Goal: Complete application form: Complete application form

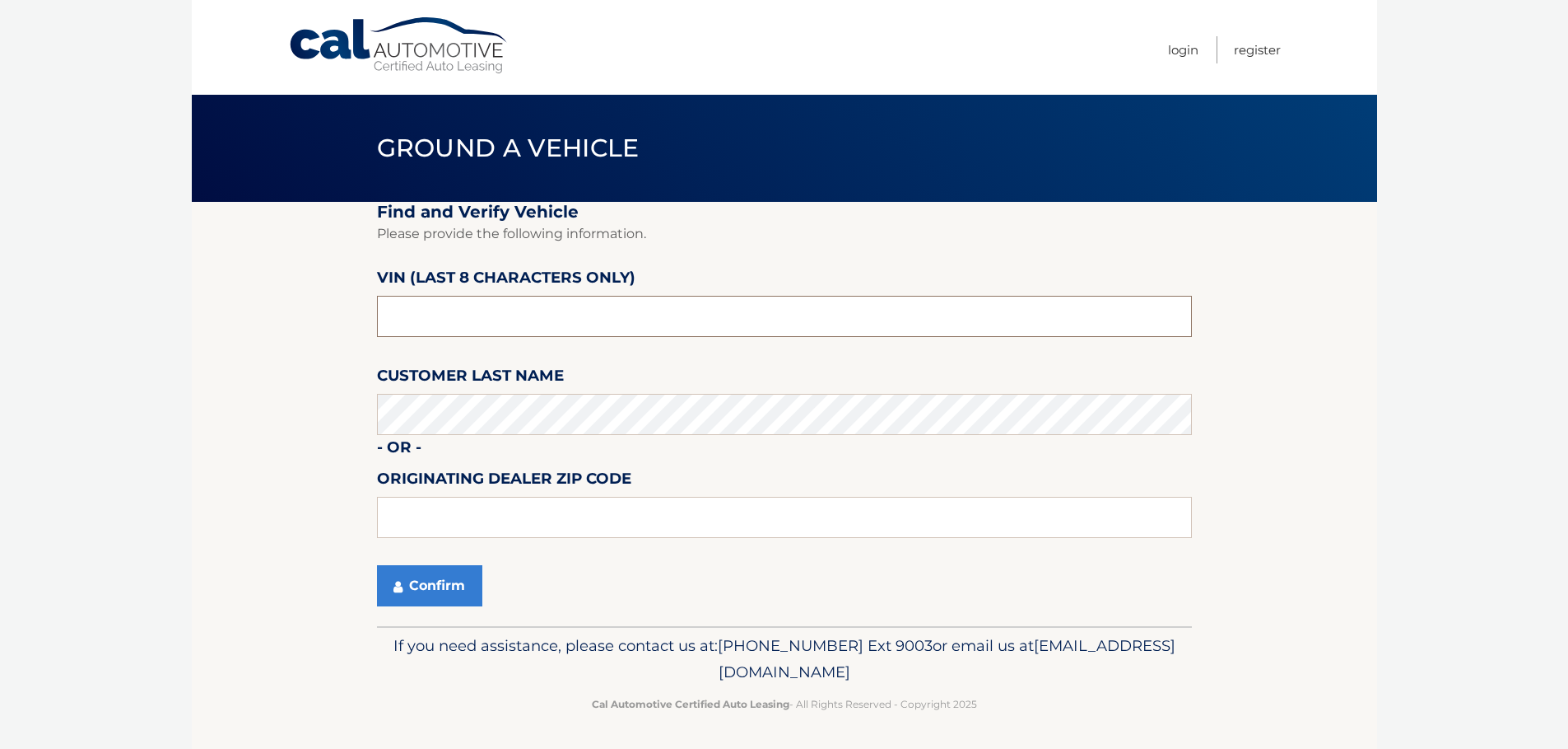
click at [544, 312] on input "text" at bounding box center [784, 316] width 815 height 41
drag, startPoint x: 544, startPoint y: 312, endPoint x: 152, endPoint y: 293, distance: 392.5
click at [174, 293] on body "Cal Automotive Menu Login Register Ground a Vehicle" at bounding box center [784, 374] width 1568 height 749
type input "n*******"
type input "NA015487"
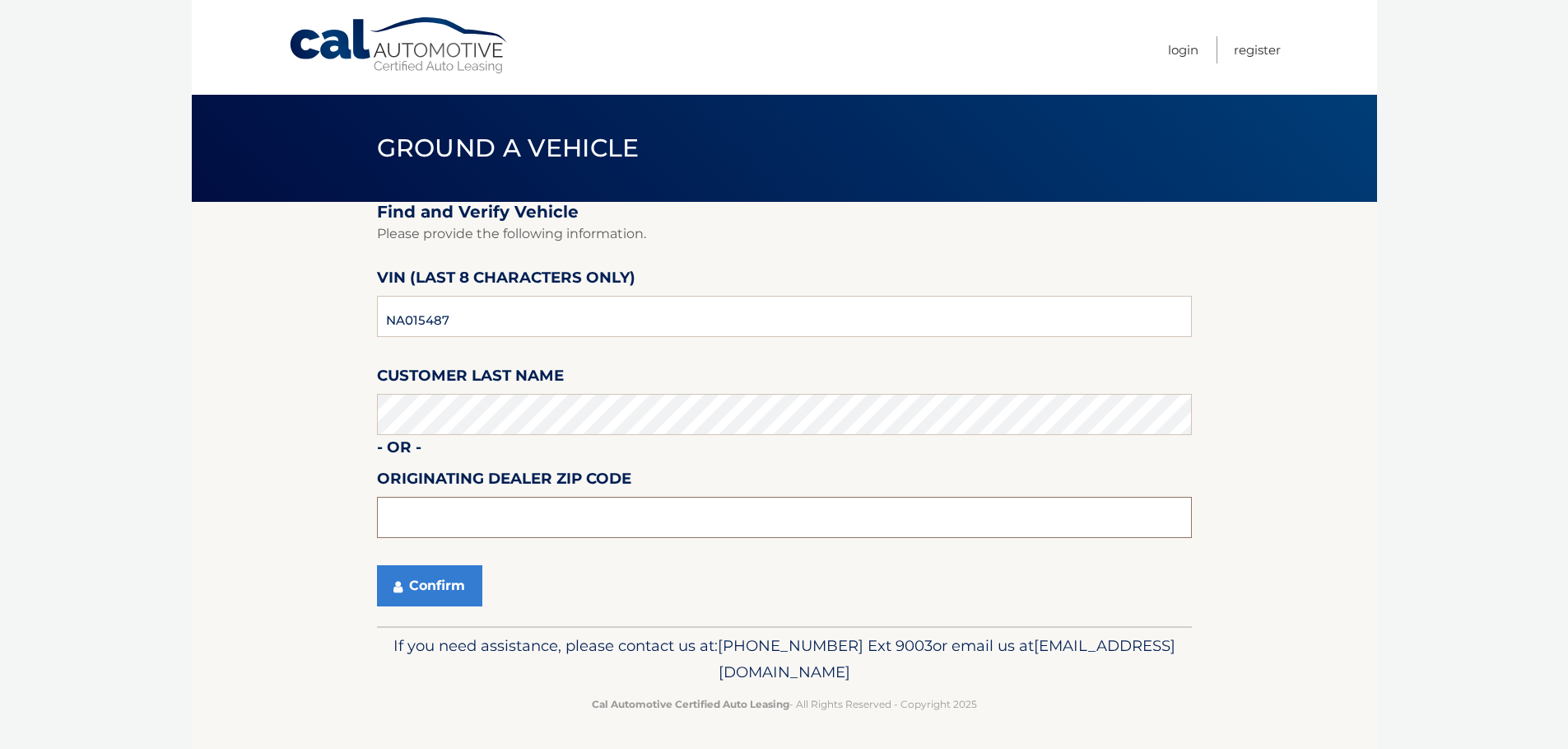
click at [451, 515] on input "text" at bounding box center [784, 517] width 815 height 41
click at [421, 575] on button "Confirm" at bounding box center [429, 585] width 105 height 41
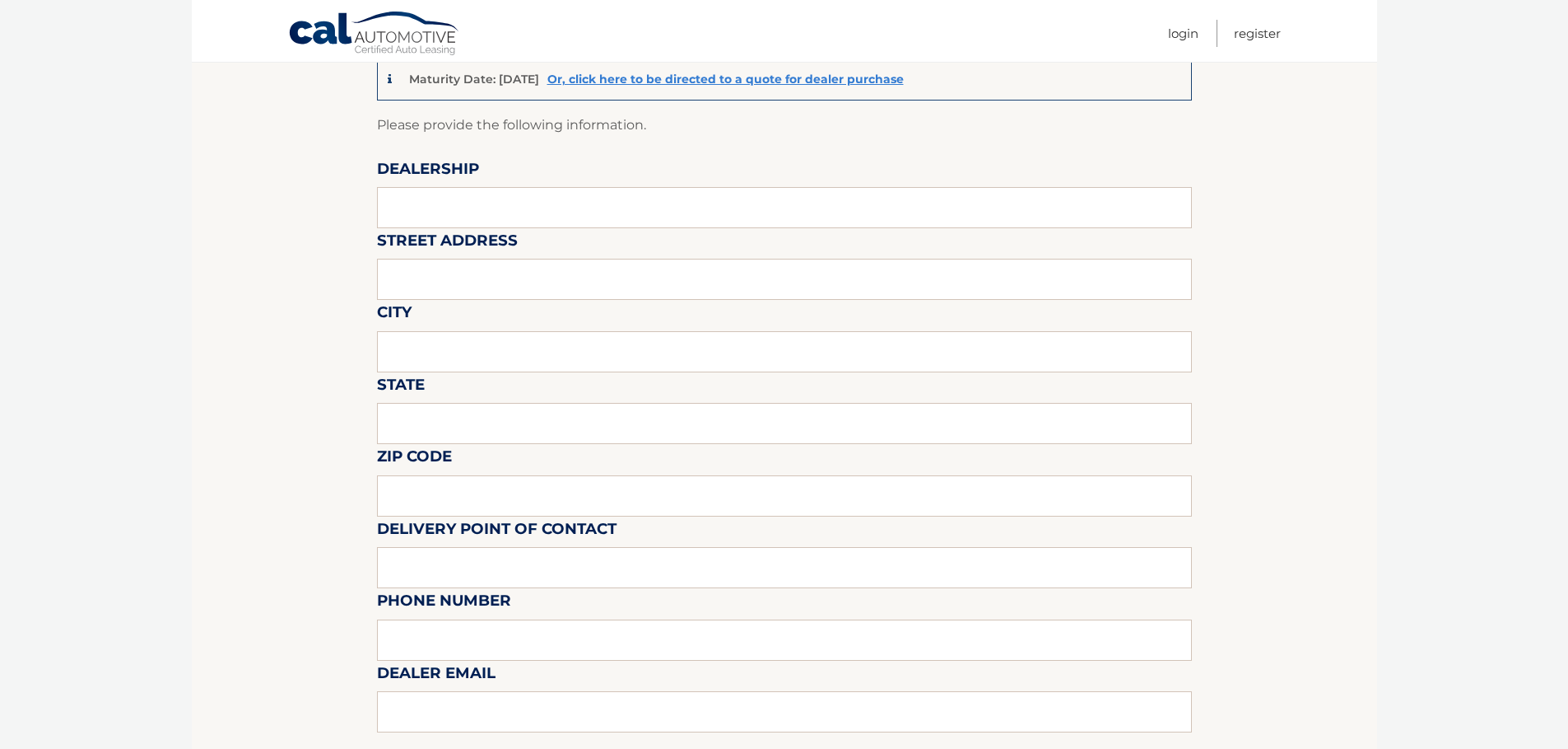
scroll to position [247, 0]
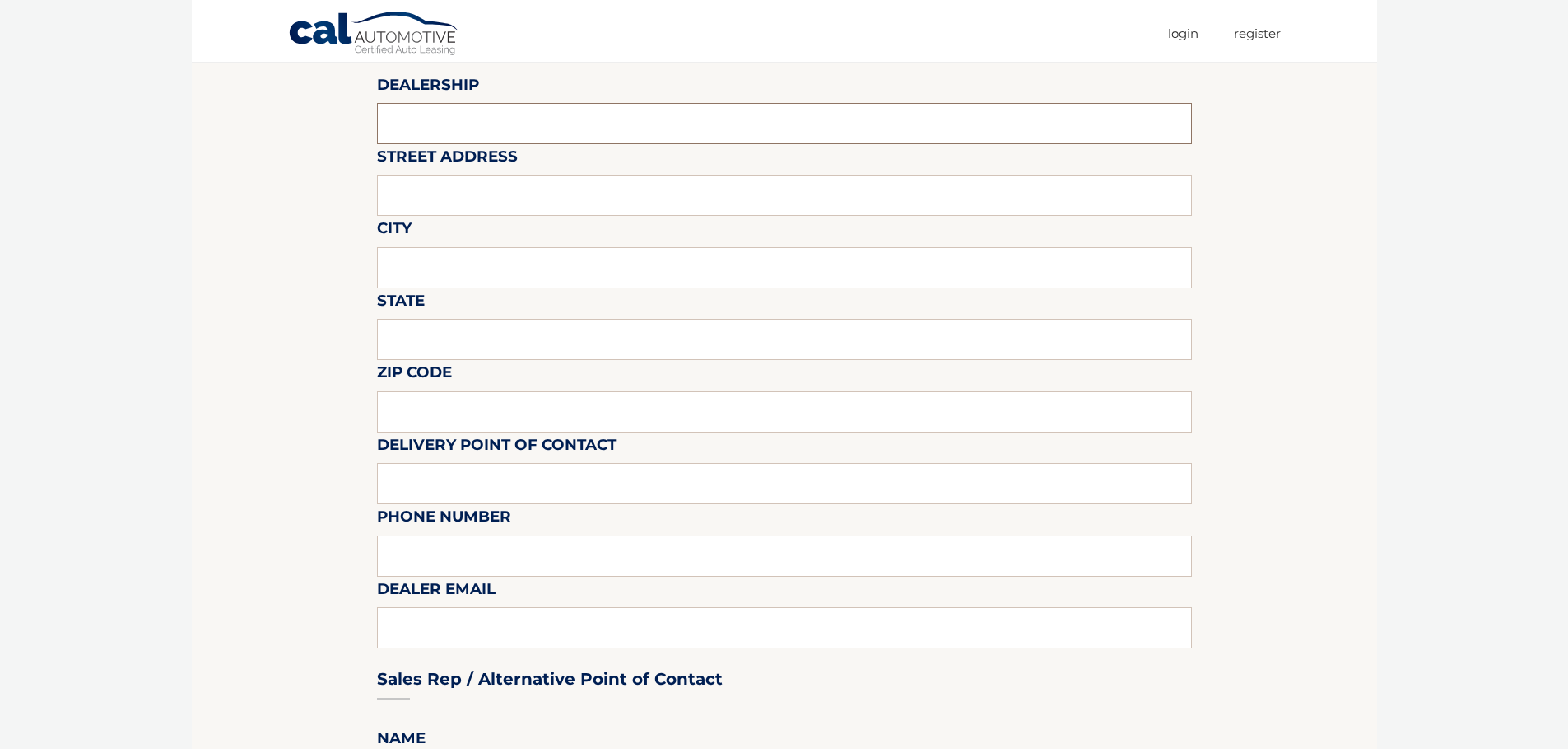
click at [462, 108] on input "text" at bounding box center [784, 124] width 815 height 41
type input "BAY RIDGE HONDA"
type input "[STREET_ADDRESS]"
type input "[GEOGRAPHIC_DATA]"
type input "NY"
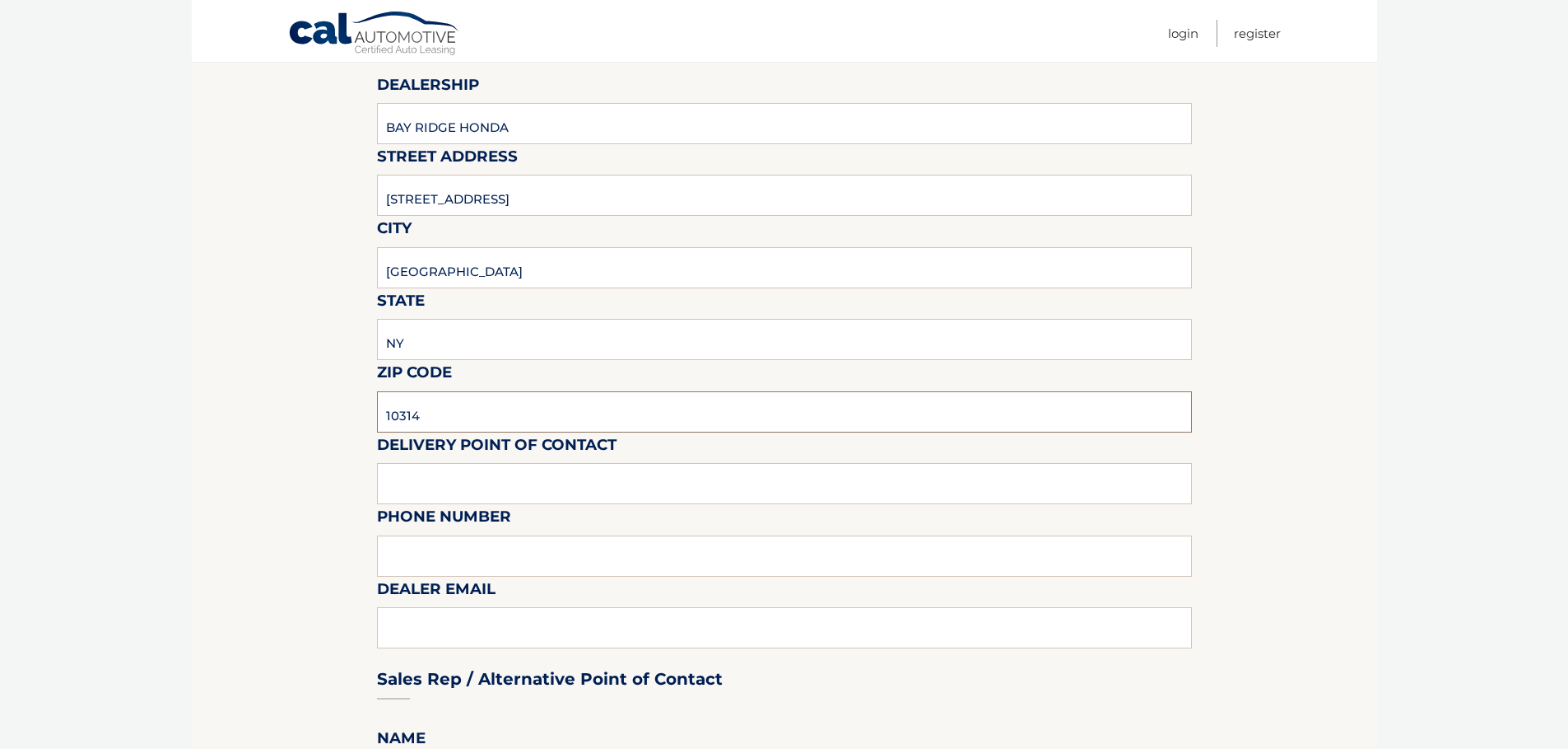
type input "10314"
type input "DEALER STORAGE"
type input "7"
type input "3475520420"
type input "[PERSON_NAME][EMAIL_ADDRESS][DOMAIN_NAME]"
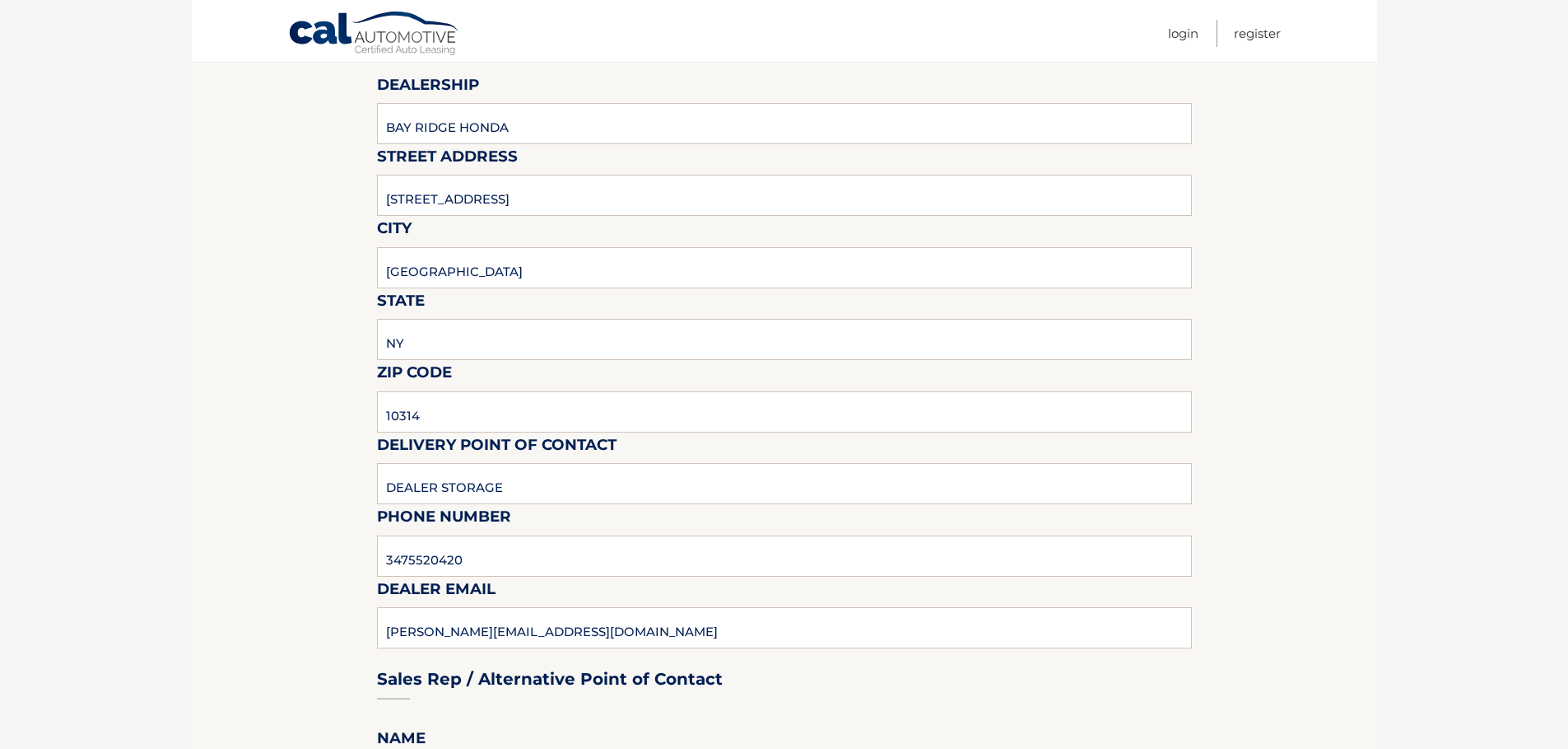
scroll to position [649, 0]
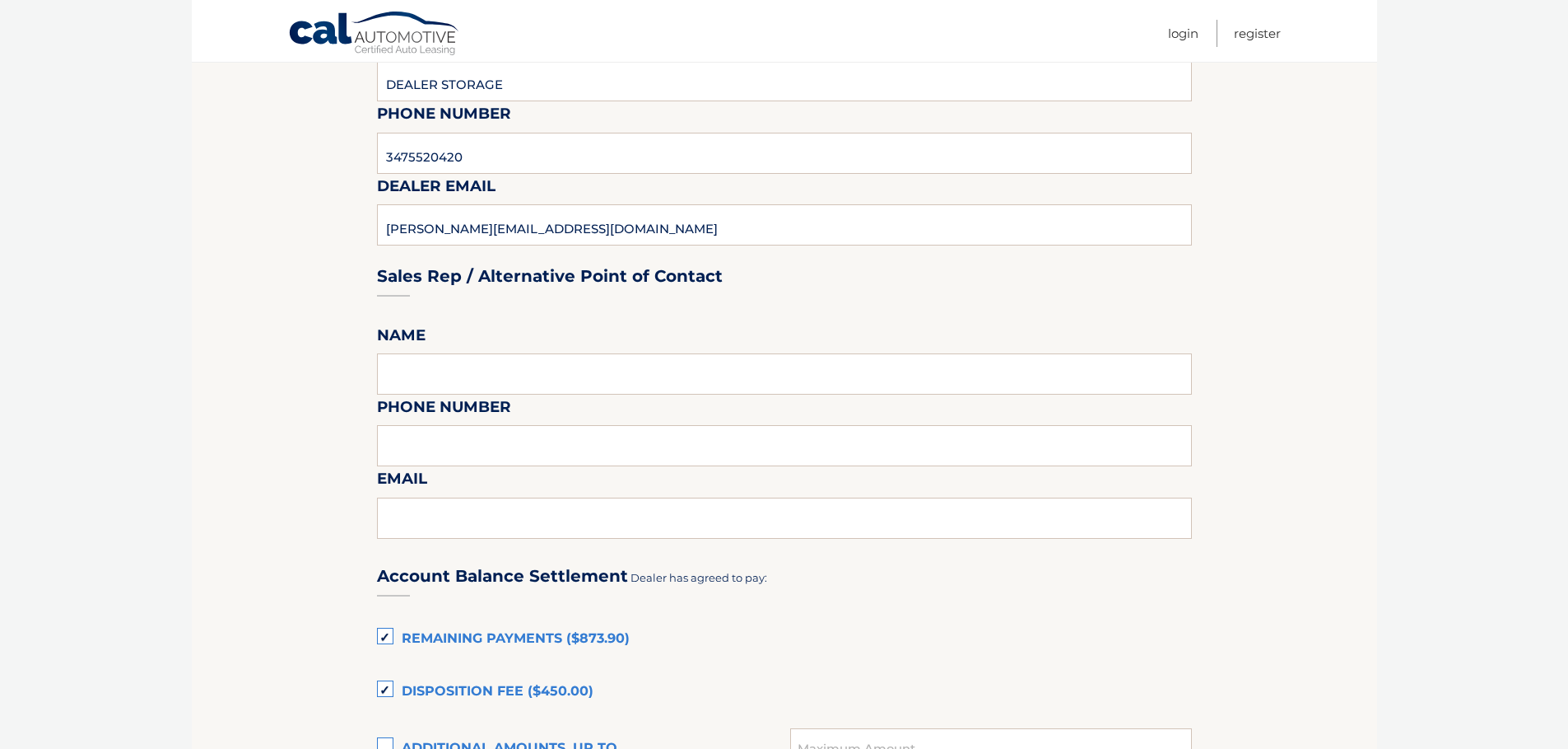
click at [380, 635] on label "Remaining Payments ($873.90)" at bounding box center [784, 638] width 815 height 33
click at [0, 0] on input "Remaining Payments ($873.90)" at bounding box center [0, 0] width 0 height 0
click at [384, 692] on label "Disposition Fee ($450.00)" at bounding box center [784, 691] width 815 height 33
click at [0, 0] on input "Disposition Fee ($450.00)" at bounding box center [0, 0] width 0 height 0
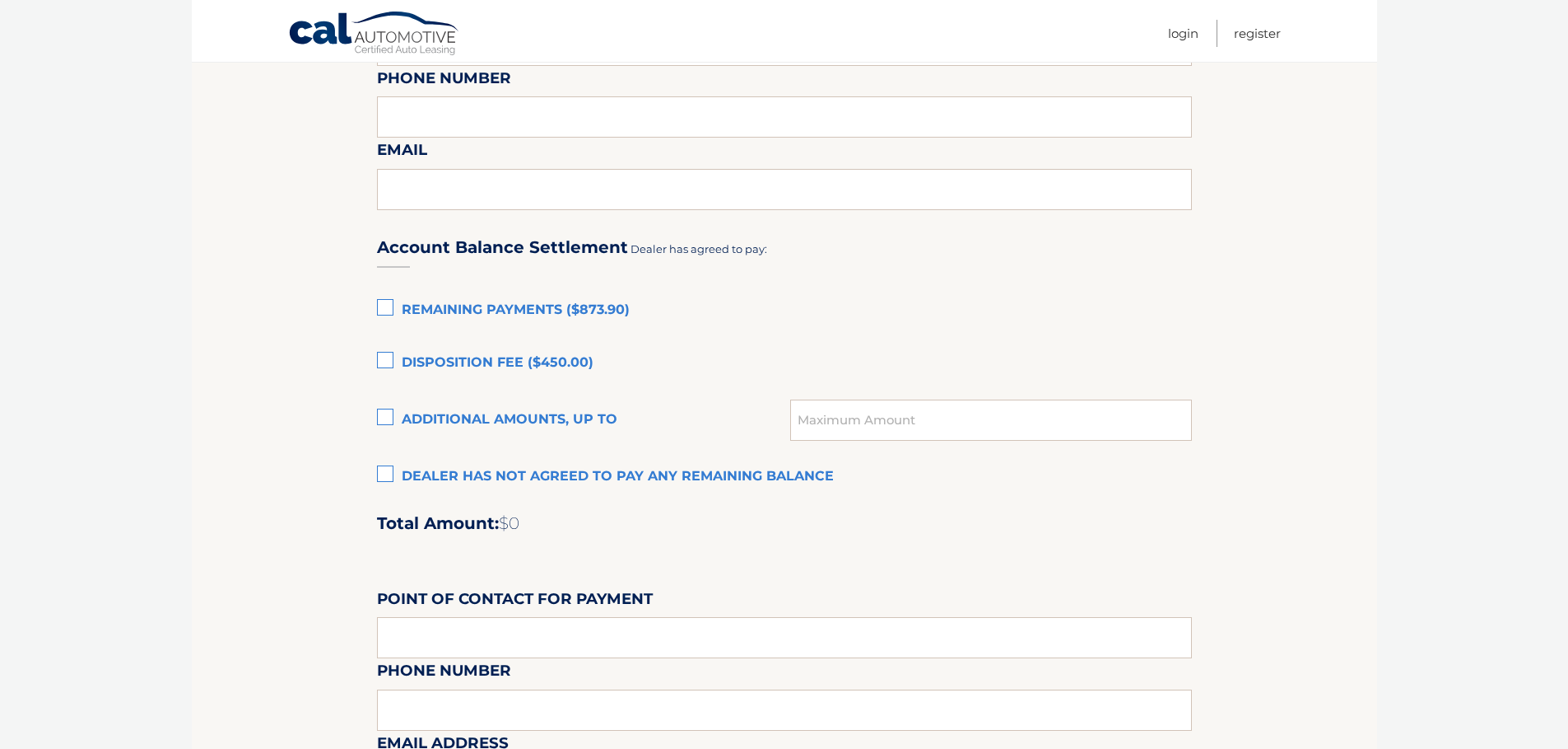
scroll to position [980, 0]
click at [382, 477] on label "Dealer has not agreed to pay any remaining balance" at bounding box center [784, 475] width 815 height 33
click at [0, 0] on input "Dealer has not agreed to pay any remaining balance" at bounding box center [0, 0] width 0 height 0
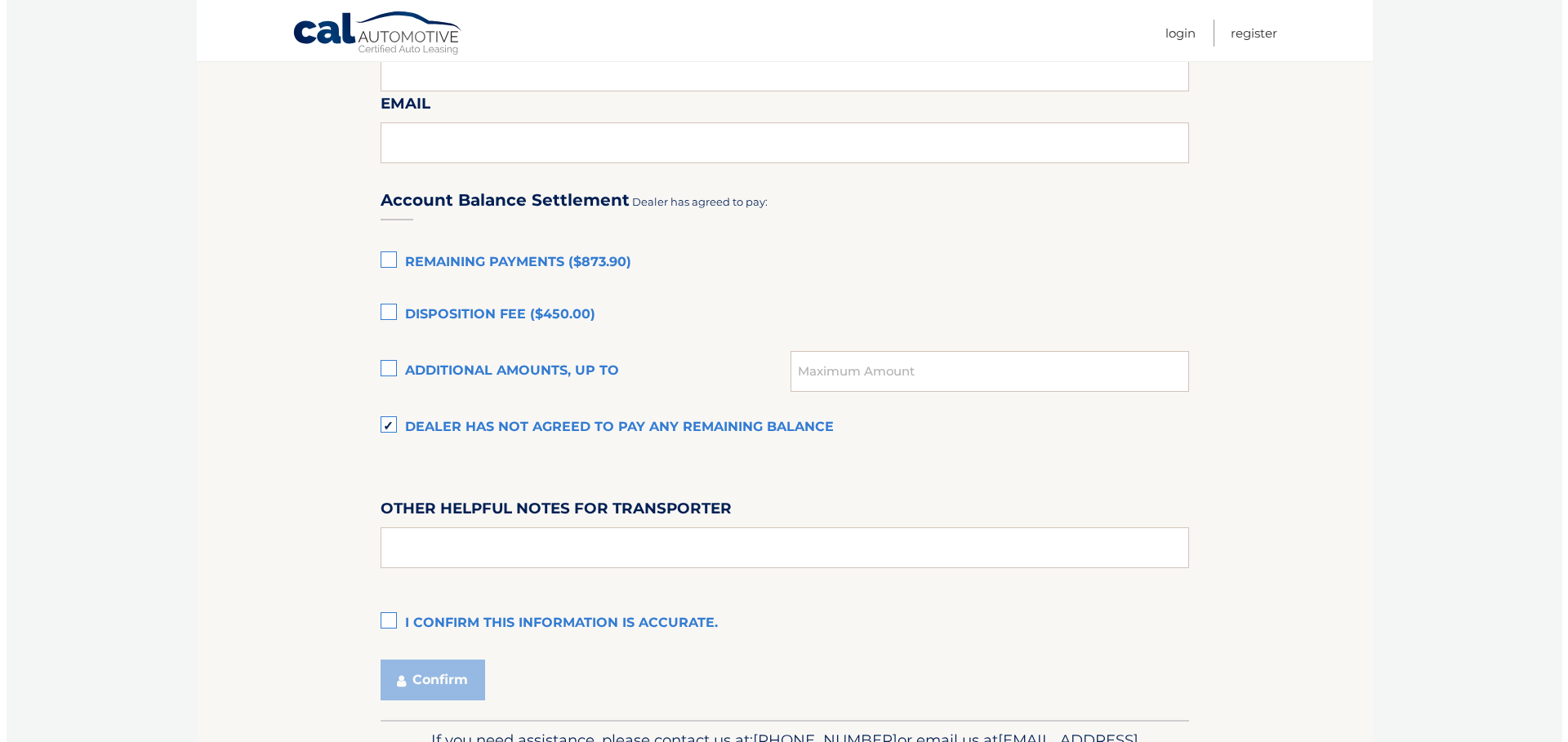
scroll to position [1052, 0]
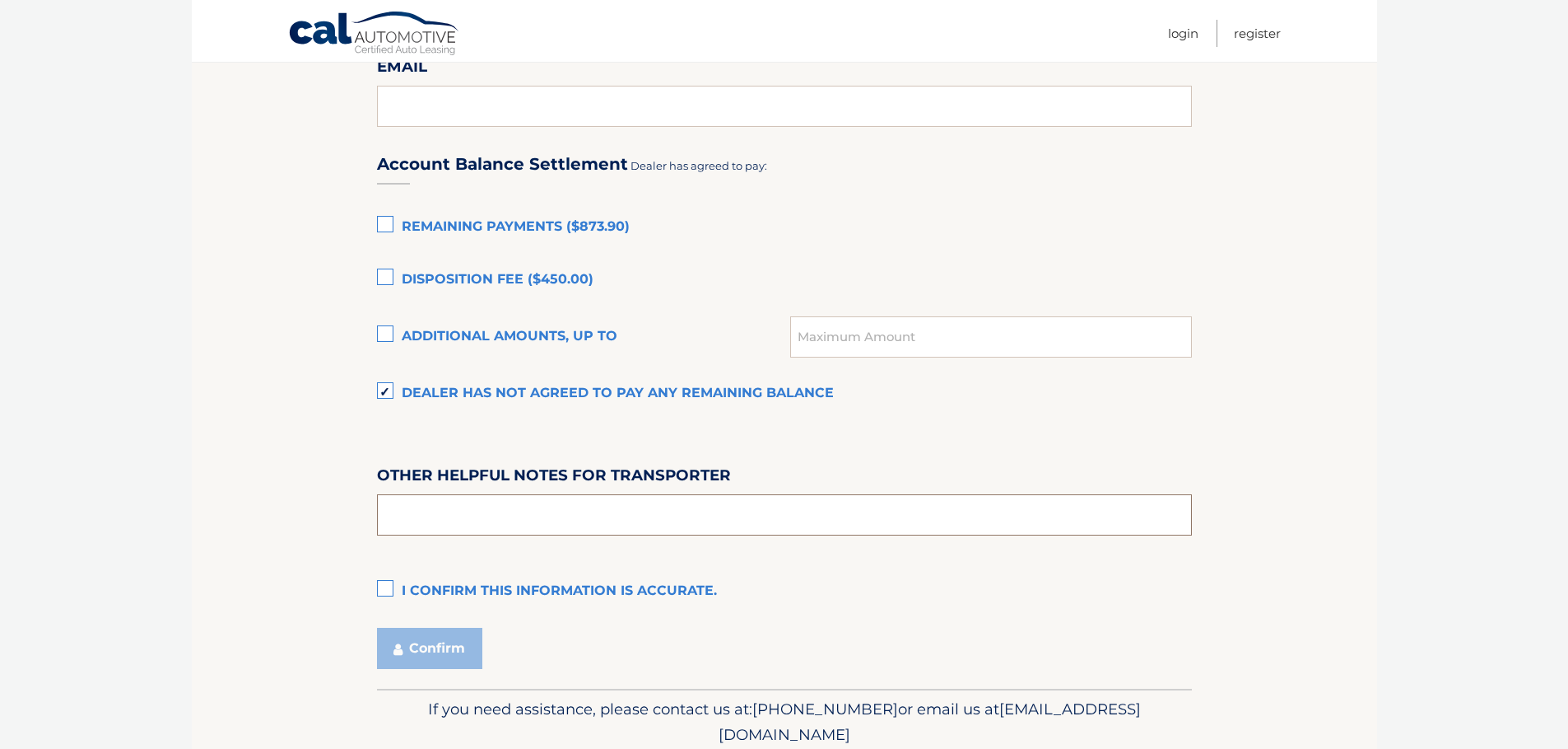
click at [465, 513] on input "text" at bounding box center [784, 515] width 815 height 41
type input "VEHICLE IS AT DEALER STORAGE - 260 WILD AVENUE STATEN ISLAND NY 10314"
drag, startPoint x: 412, startPoint y: 577, endPoint x: 398, endPoint y: 580, distance: 14.3
click at [407, 577] on label "I confirm this information is accurate." at bounding box center [784, 591] width 815 height 33
click at [395, 578] on label "I confirm this information is accurate." at bounding box center [784, 591] width 815 height 33
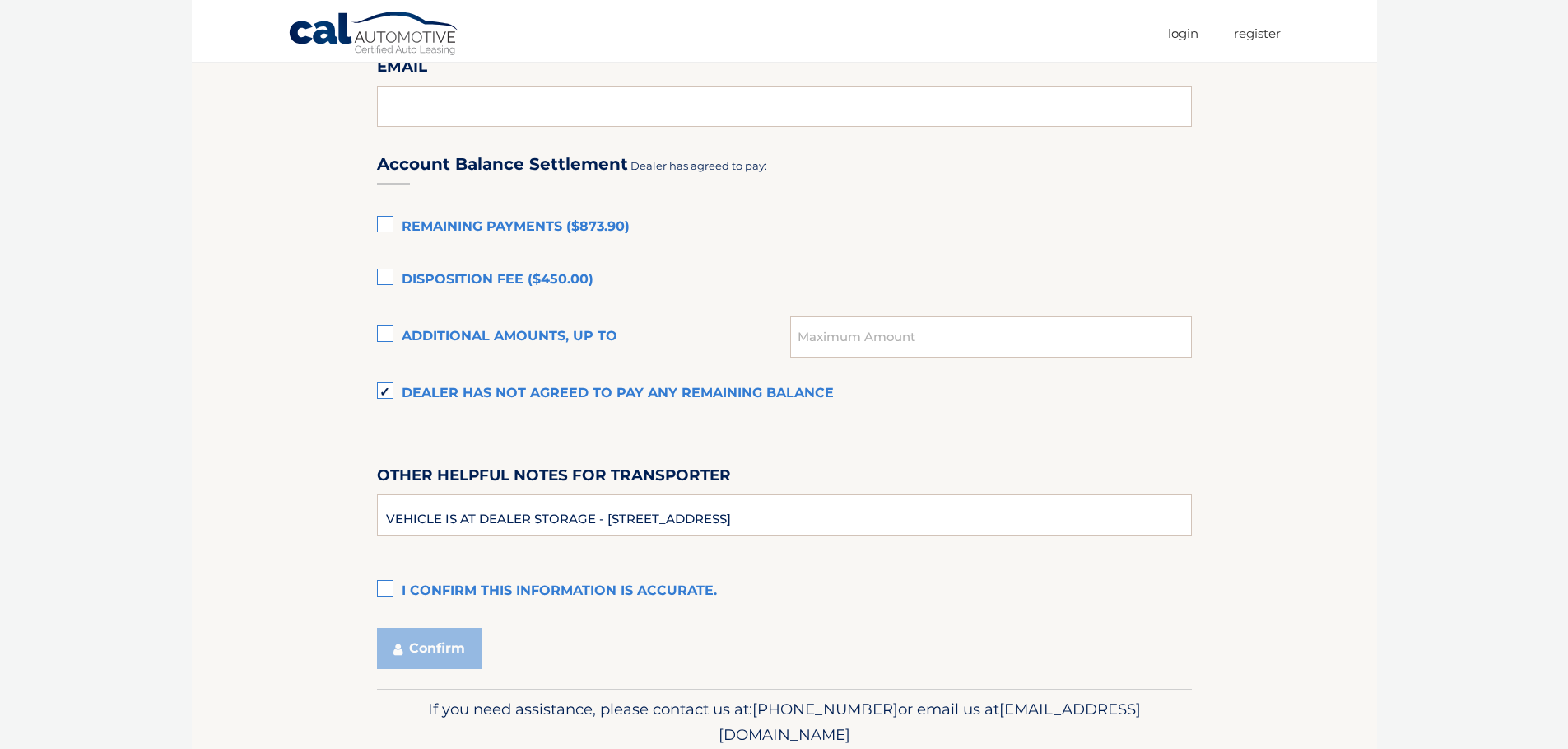
click at [0, 0] on input "I confirm this information is accurate." at bounding box center [0, 0] width 0 height 0
click at [430, 644] on button "Confirm" at bounding box center [429, 649] width 105 height 41
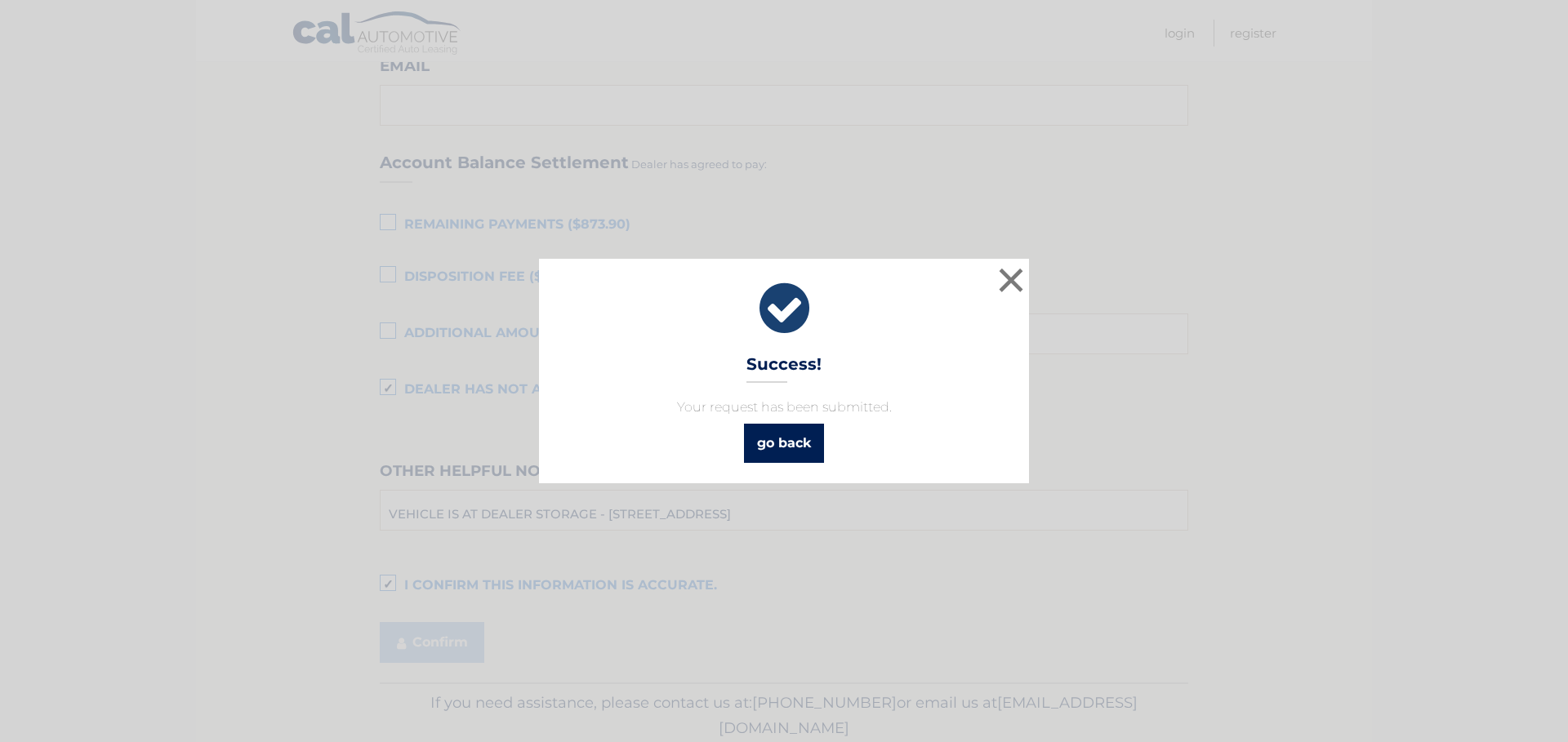
click at [776, 437] on link "go back" at bounding box center [783, 442] width 80 height 39
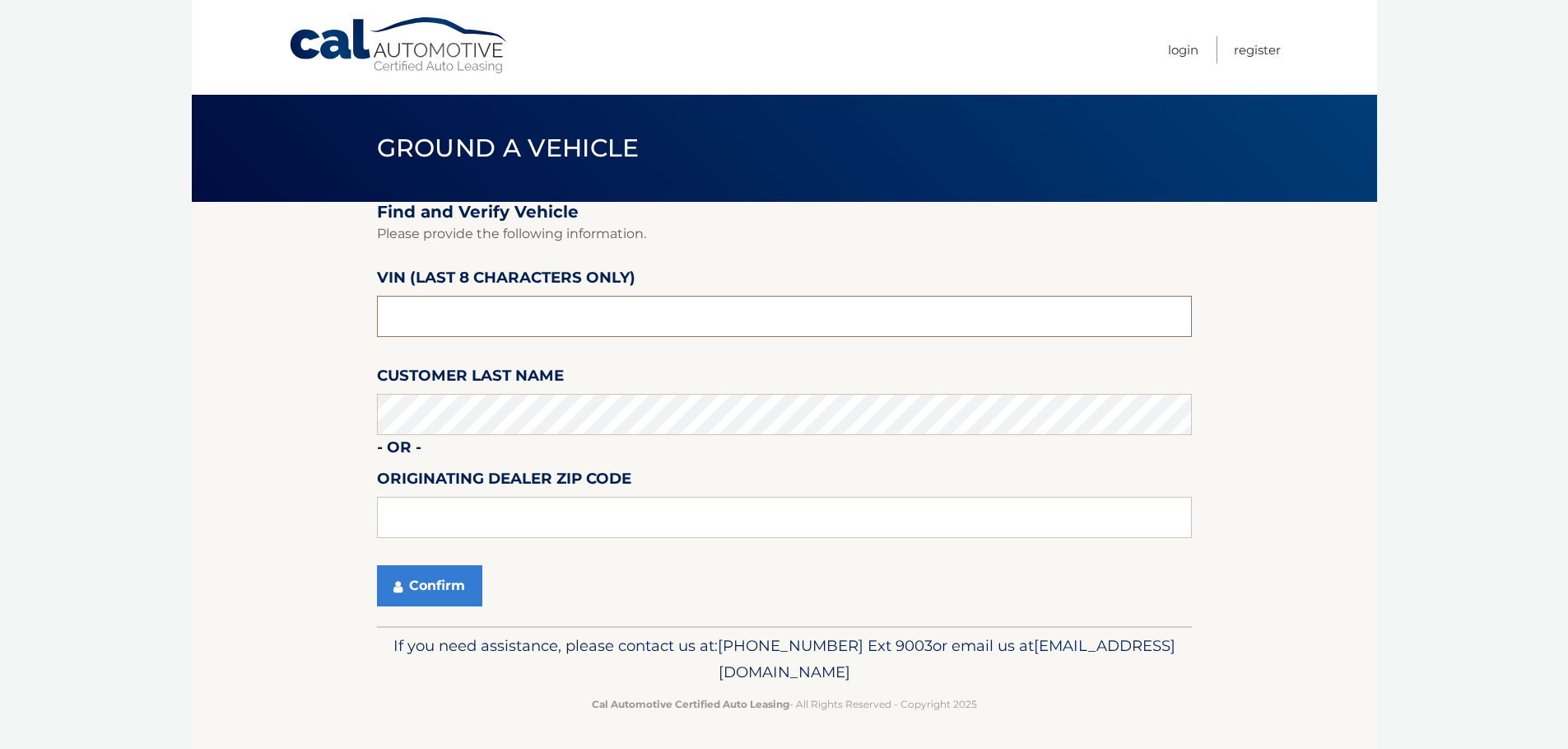
click at [448, 322] on input "text" at bounding box center [784, 316] width 815 height 41
type input "NT216484"
click at [402, 592] on icon "submit" at bounding box center [398, 586] width 9 height 13
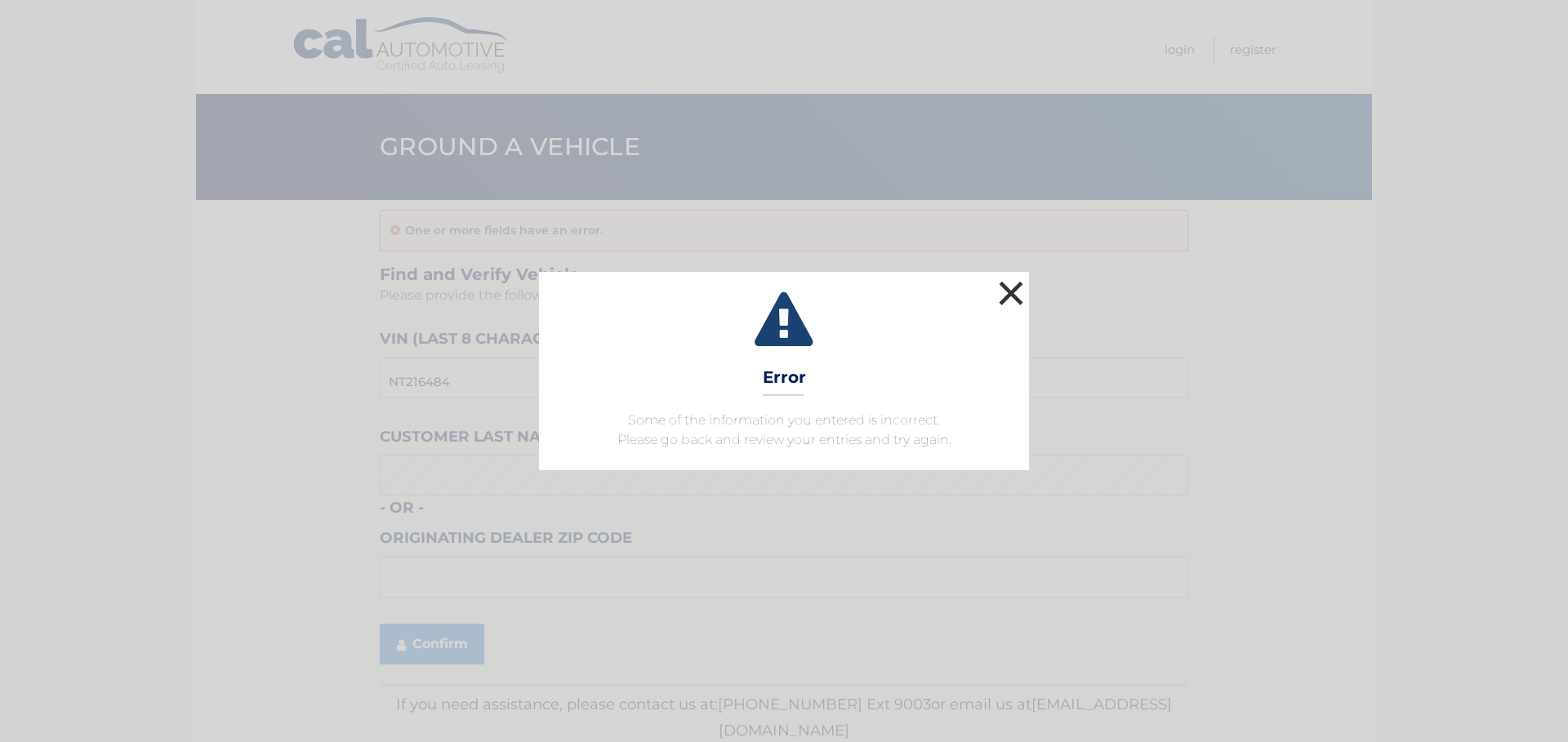
click at [1012, 277] on button "×" at bounding box center [1010, 292] width 32 height 32
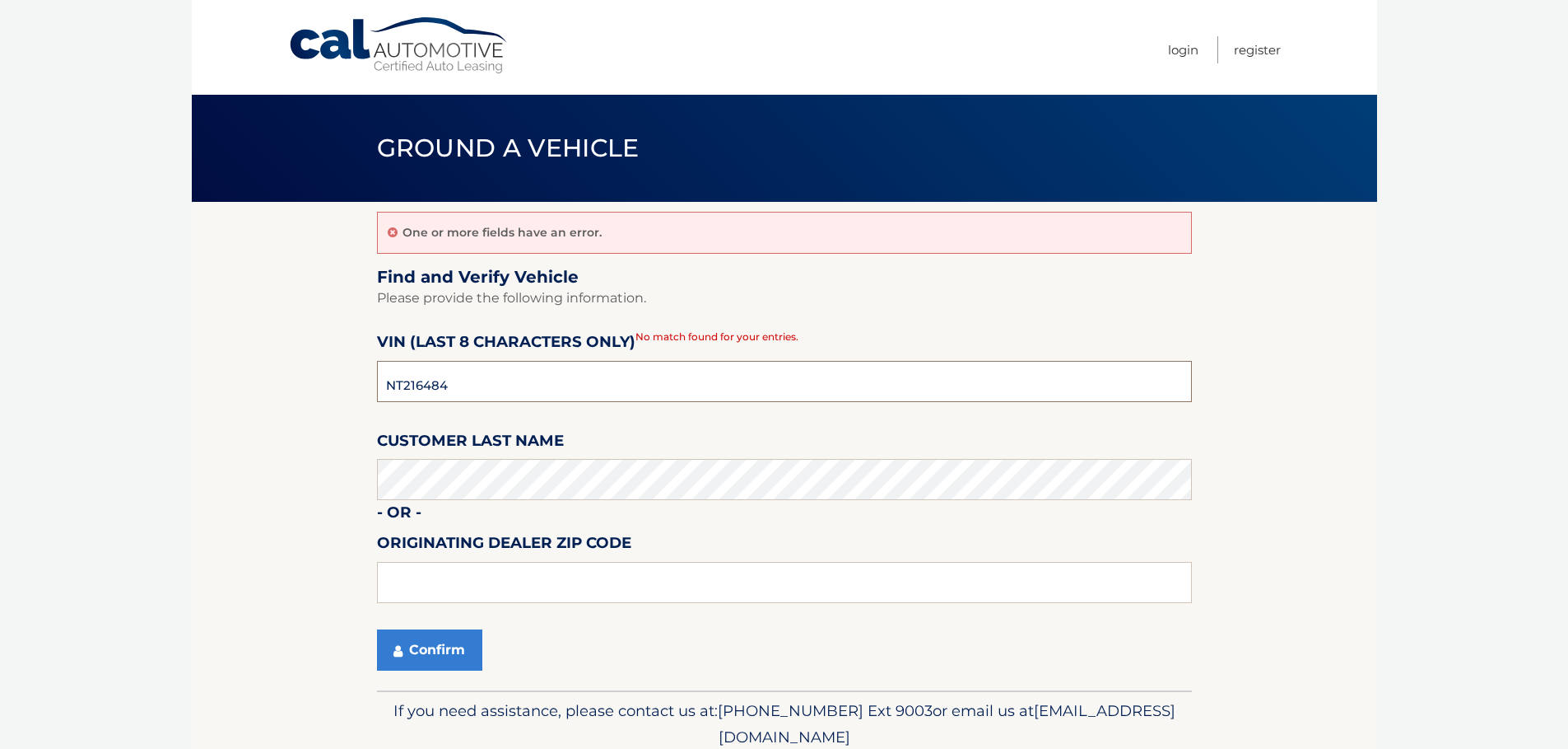
drag, startPoint x: 485, startPoint y: 394, endPoint x: 162, endPoint y: 384, distance: 323.2
click at [168, 384] on body "Cal Automotive Menu Login Register Ground a Vehicle" at bounding box center [784, 374] width 1568 height 749
type input "NT216484"
click at [456, 636] on button "Confirm" at bounding box center [429, 649] width 105 height 41
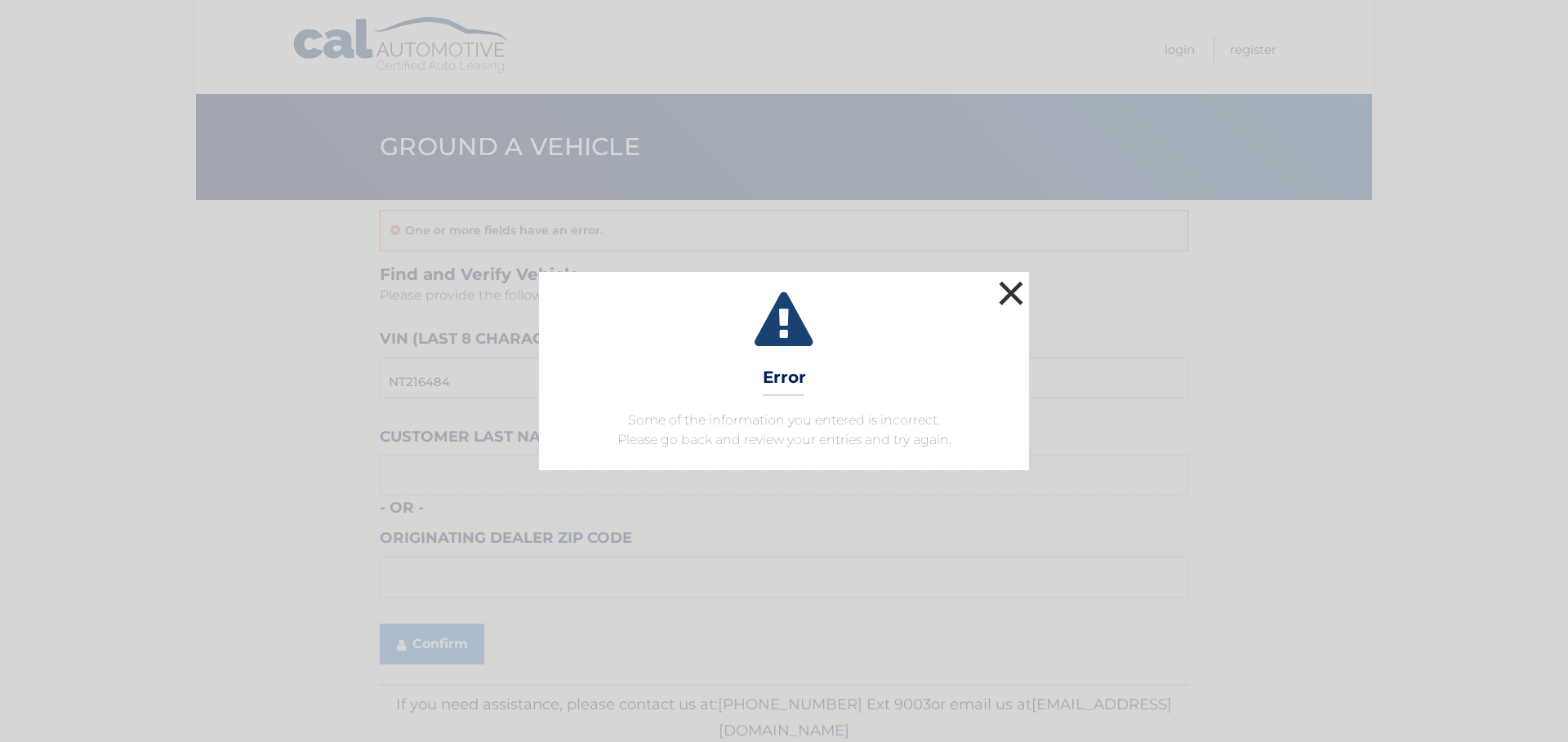
click at [1007, 295] on button "×" at bounding box center [1010, 292] width 32 height 32
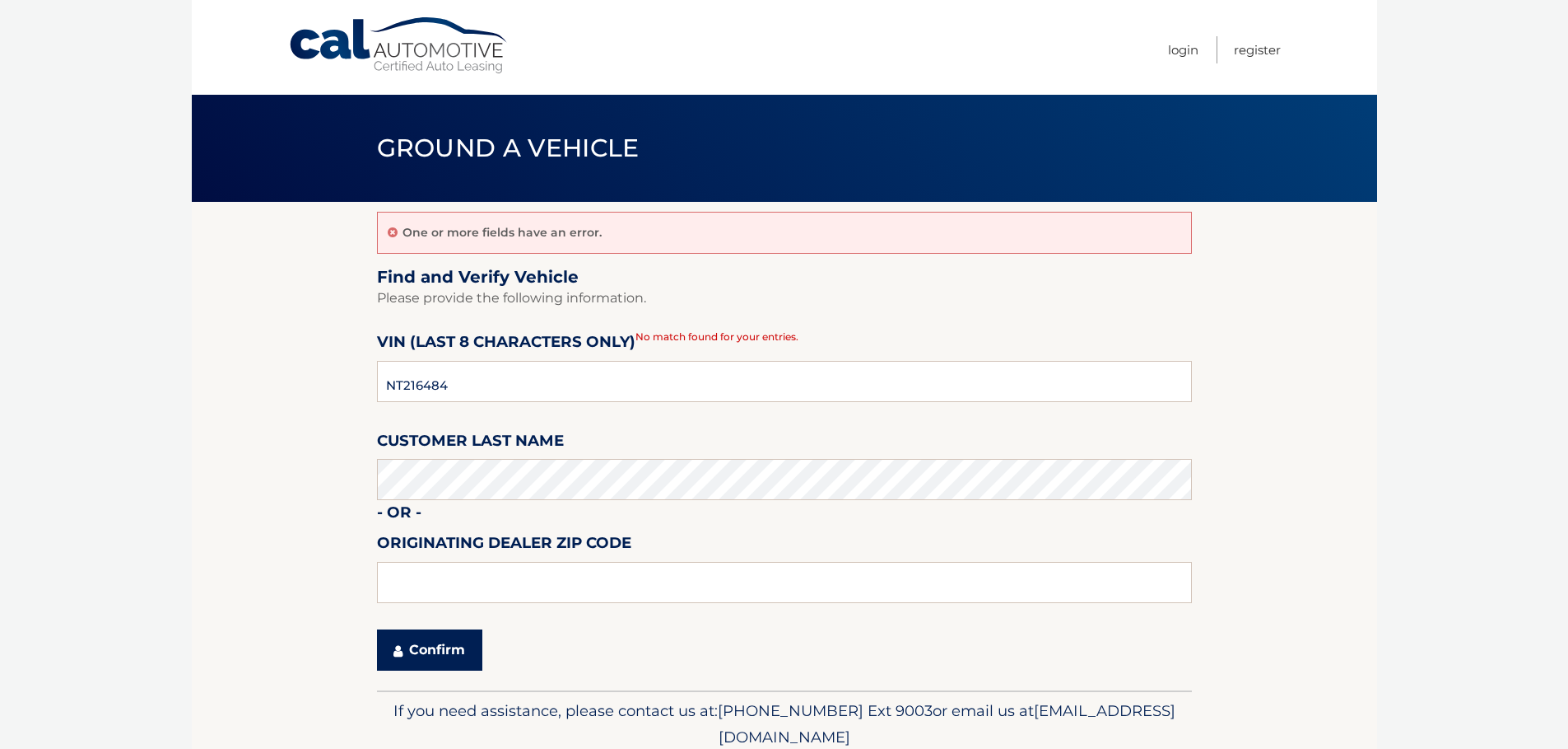
click at [424, 649] on button "Confirm" at bounding box center [429, 649] width 105 height 41
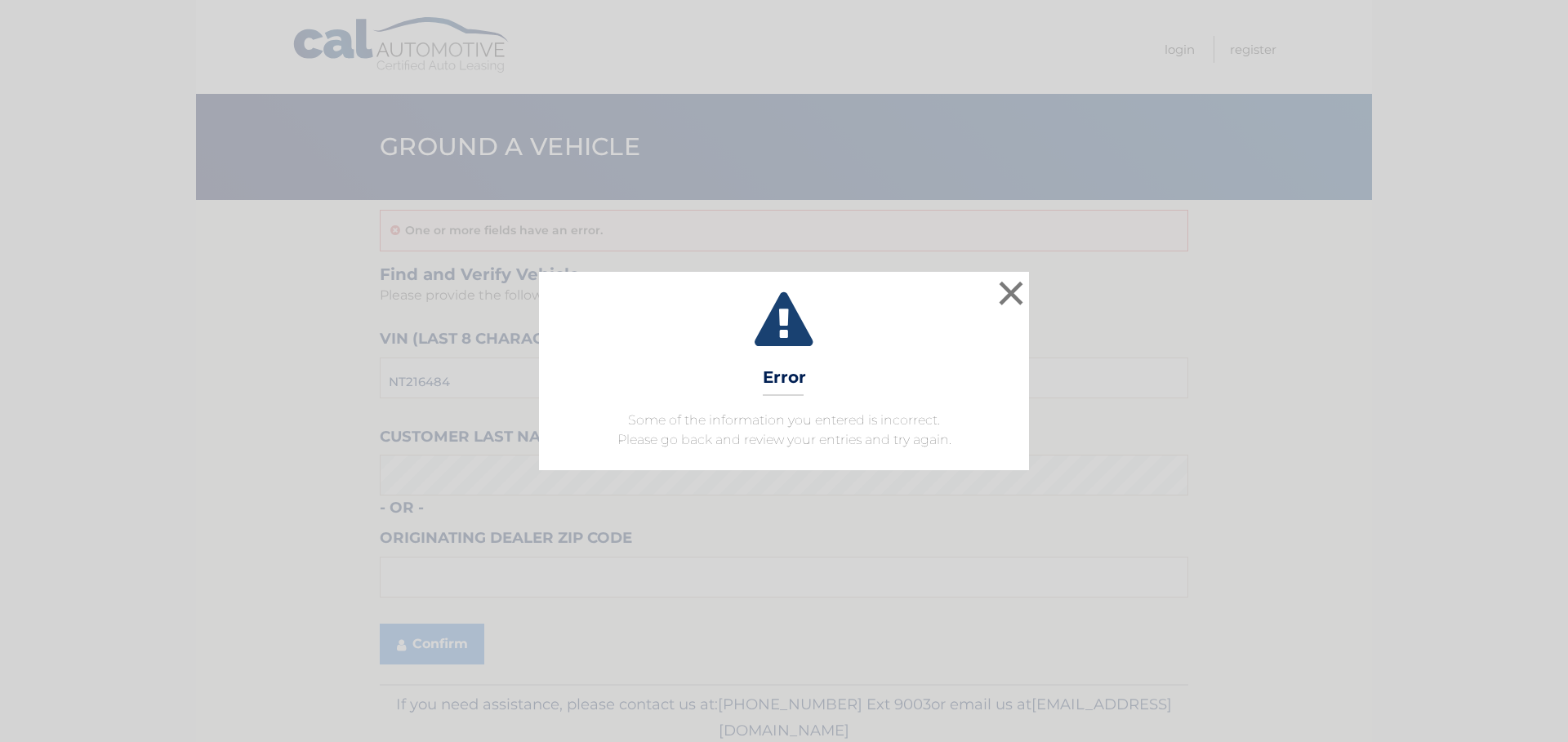
scroll to position [0, 6]
click at [1028, 309] on div "× Error Some of the information you entered is incorrect. Please go back and re…" at bounding box center [783, 371] width 490 height 197
click at [1020, 298] on button "×" at bounding box center [1010, 292] width 32 height 32
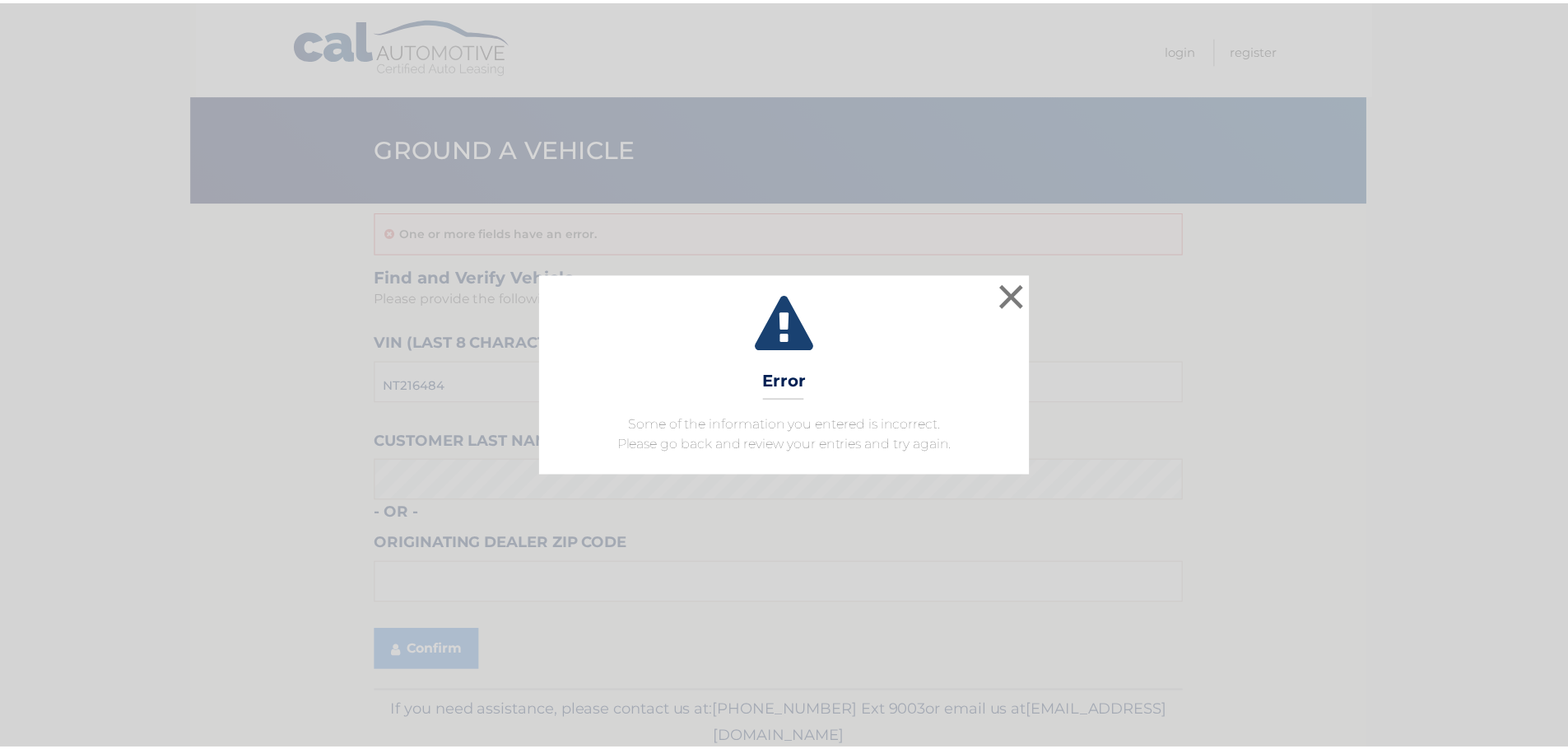
scroll to position [0, 0]
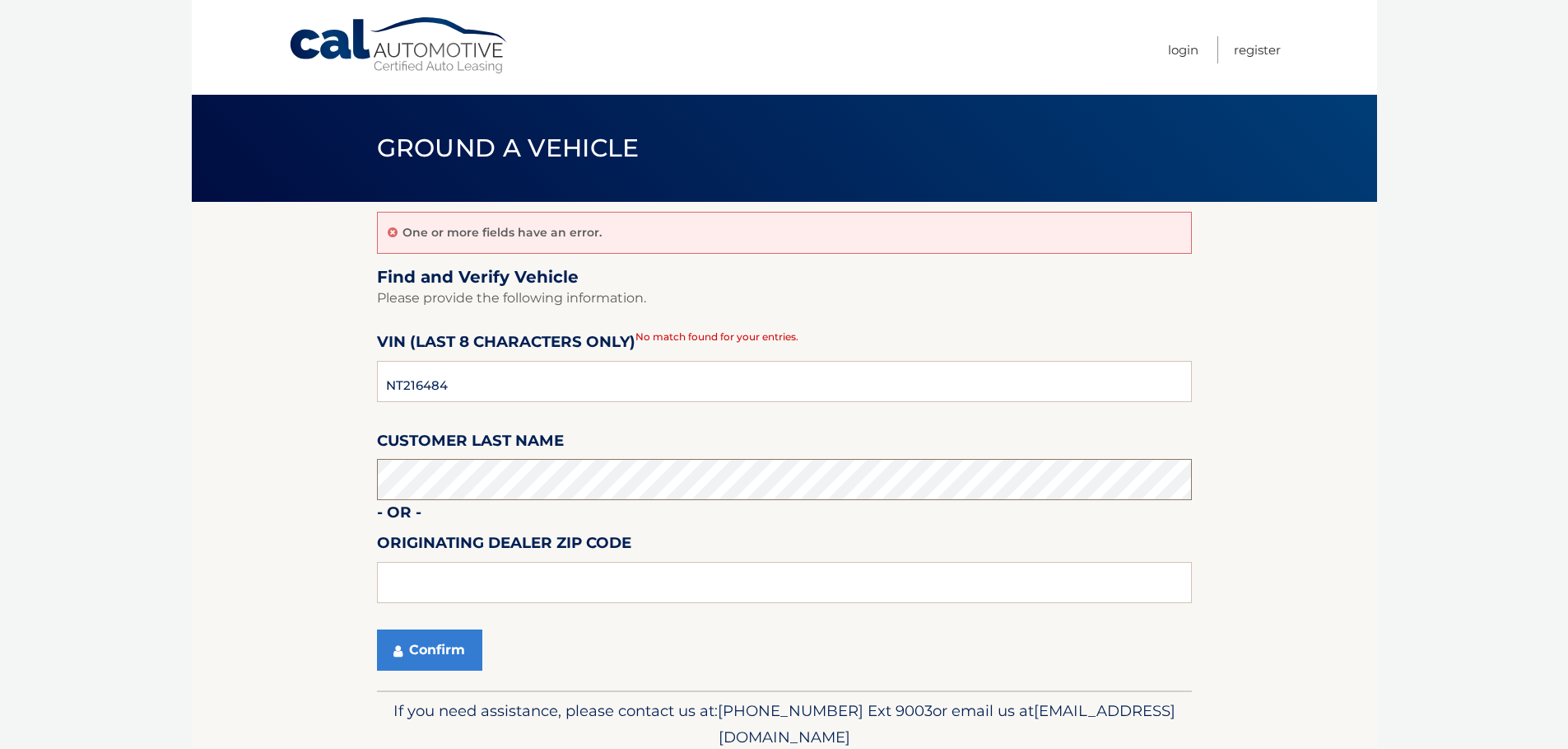
click at [0, 414] on html "Cal Automotive Menu Login Register Ground a Vehicle" at bounding box center [784, 374] width 1568 height 749
click at [407, 649] on button "Confirm" at bounding box center [429, 649] width 105 height 41
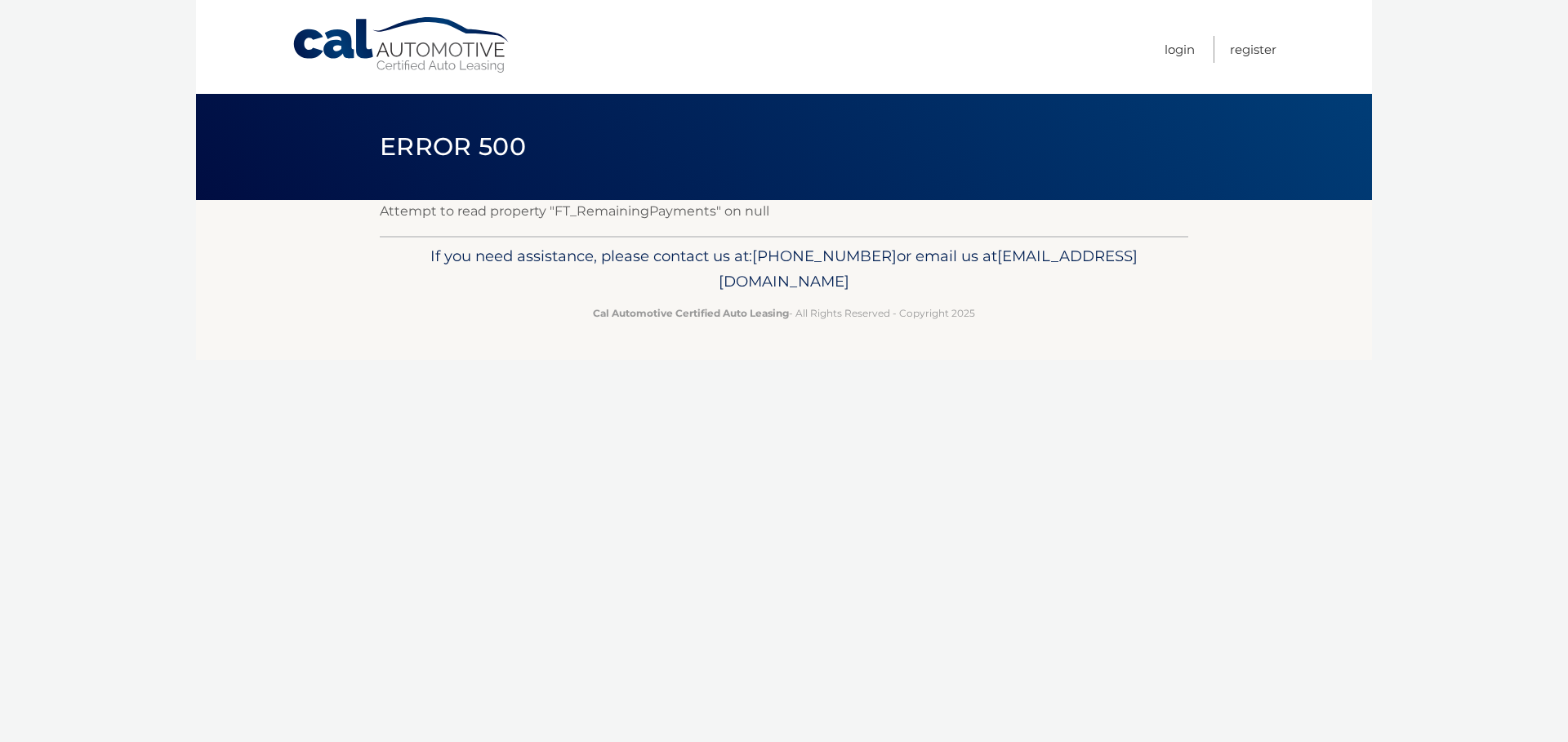
click at [430, 628] on div "Cal Automotive Menu Login Register Error 500" at bounding box center [783, 371] width 1176 height 742
click at [919, 740] on div "Cal Automotive Menu Login Register Error 500" at bounding box center [783, 371] width 1176 height 742
drag, startPoint x: 467, startPoint y: 164, endPoint x: 703, endPoint y: 175, distance: 236.3
click at [655, 188] on header "Error 500" at bounding box center [784, 147] width 808 height 106
click at [725, 167] on header "Error 500" at bounding box center [784, 147] width 808 height 106
